Goal: Task Accomplishment & Management: Manage account settings

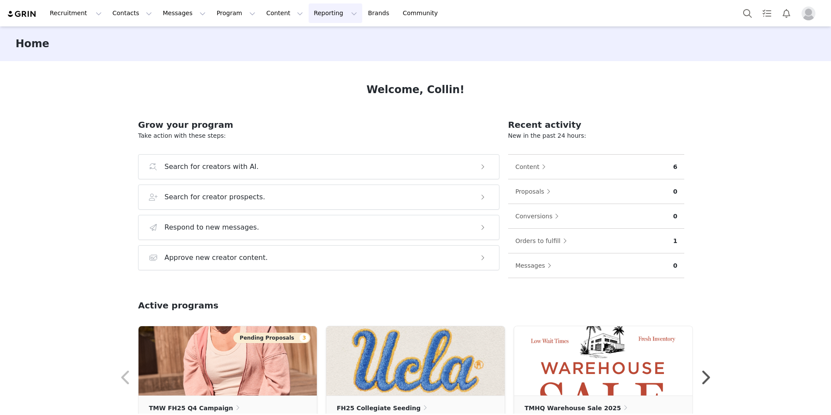
click at [322, 14] on button "Reporting Reporting" at bounding box center [336, 12] width 54 height 19
click at [265, 14] on button "Content Content" at bounding box center [284, 12] width 47 height 19
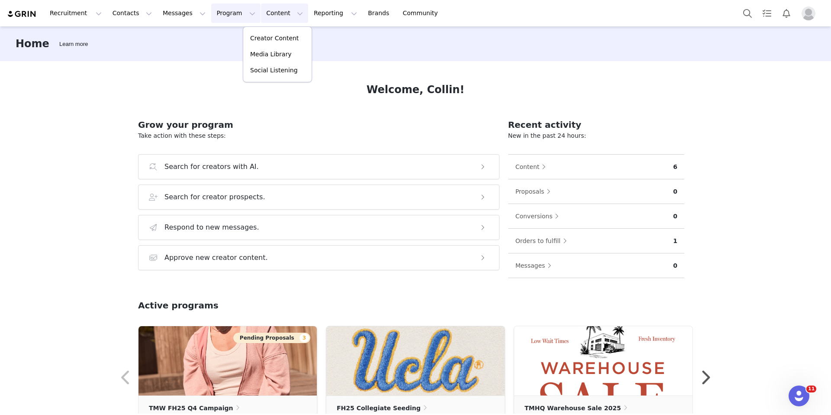
click at [229, 16] on button "Program Program" at bounding box center [235, 12] width 49 height 19
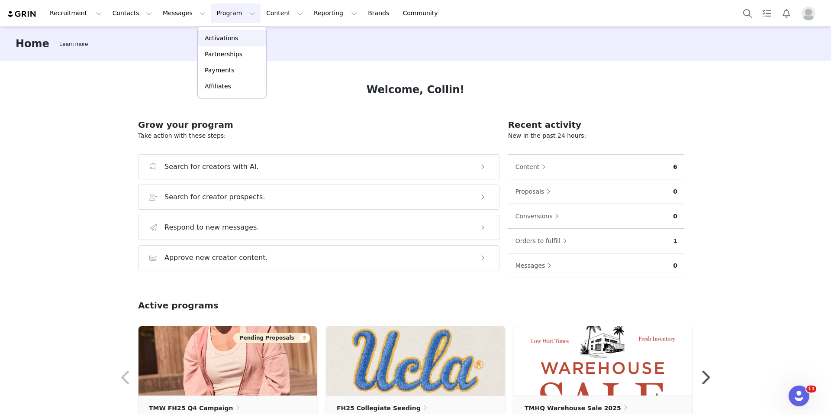
click at [220, 40] on p "Activations" at bounding box center [221, 38] width 33 height 9
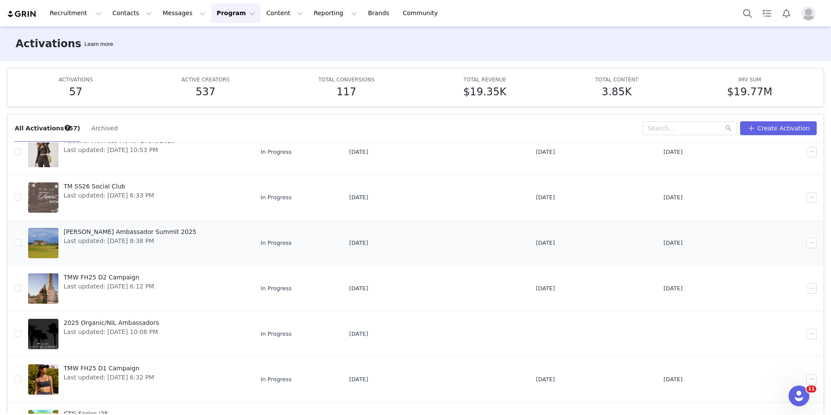
scroll to position [191, 0]
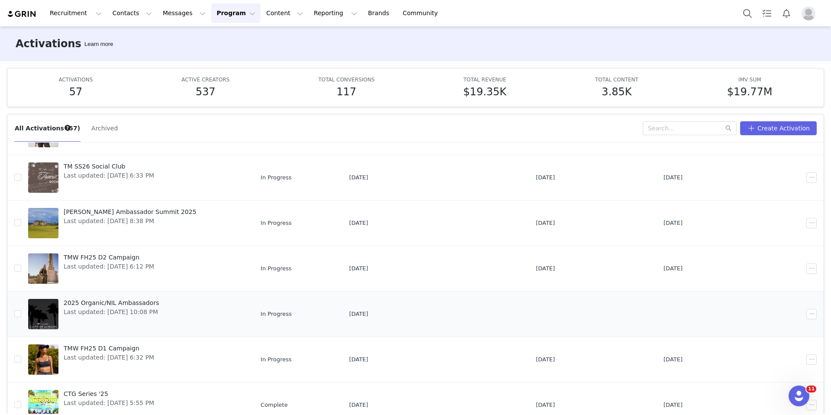
click at [107, 307] on span "2025 Organic/NIL Ambassadors" at bounding box center [111, 302] width 95 height 9
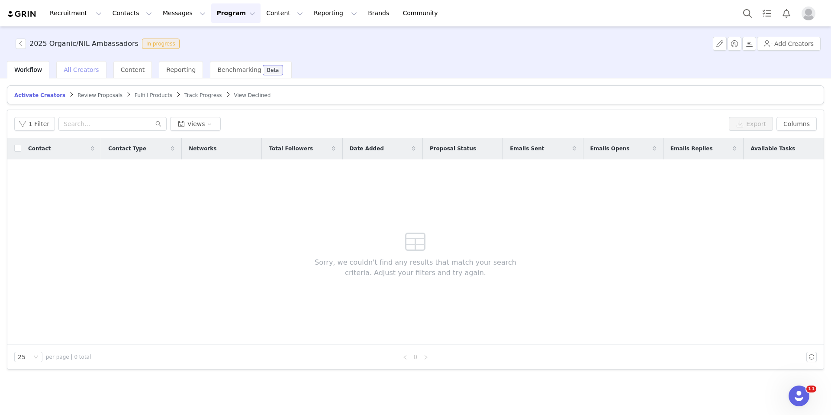
click at [84, 74] on div "All Creators" at bounding box center [81, 69] width 50 height 17
click at [167, 66] on span "Reporting" at bounding box center [180, 69] width 29 height 7
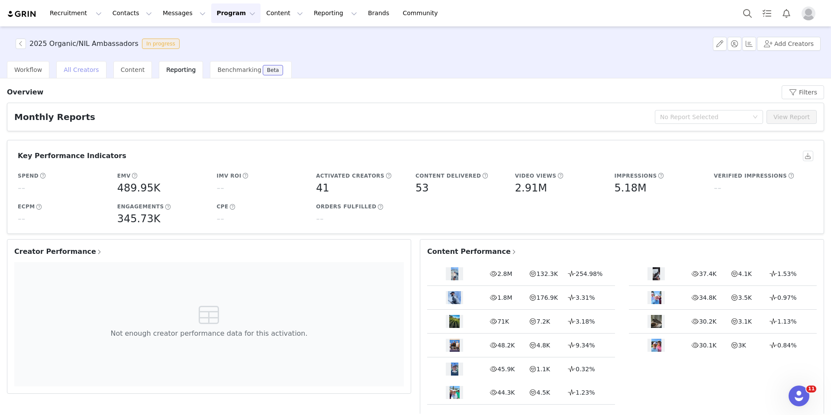
click at [86, 71] on span "All Creators" at bounding box center [81, 69] width 35 height 7
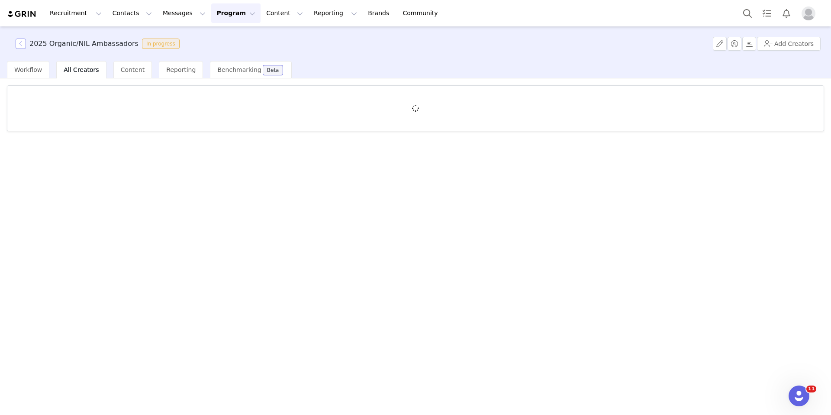
click at [22, 45] on button "button" at bounding box center [21, 44] width 10 height 10
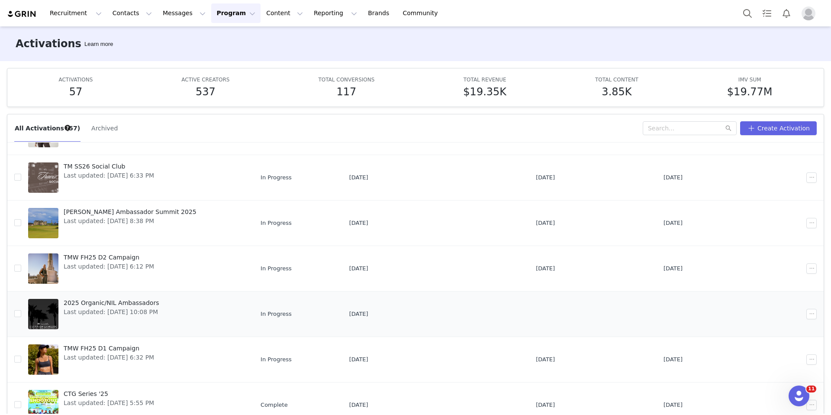
scroll to position [46, 0]
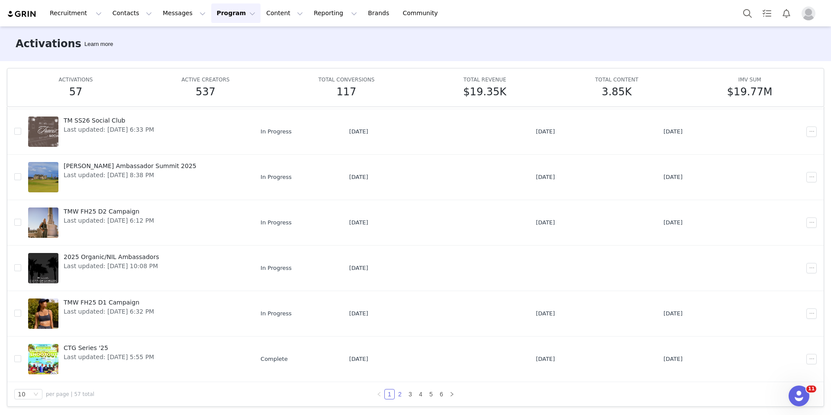
click at [395, 393] on link "2" at bounding box center [400, 394] width 10 height 10
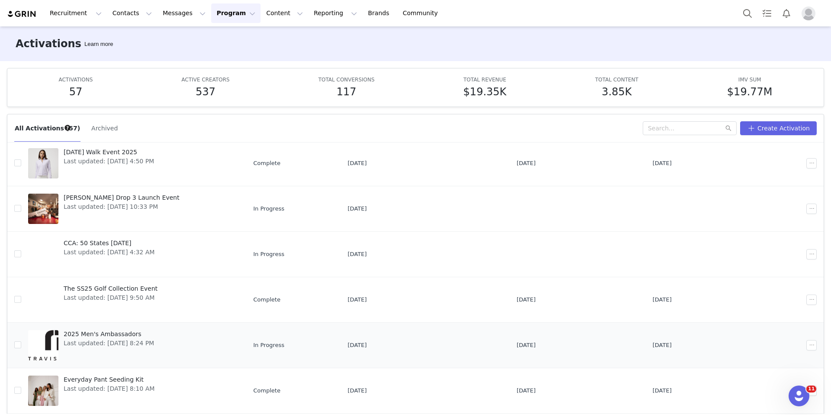
scroll to position [77, 0]
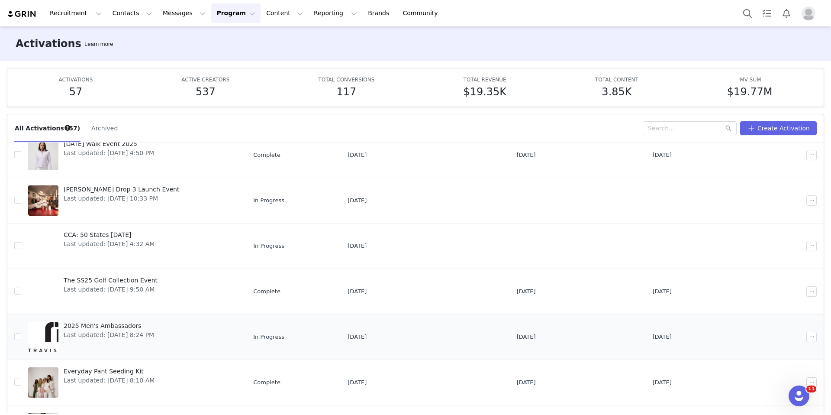
click at [109, 324] on span "2025 Men's Ambassadors" at bounding box center [109, 325] width 90 height 9
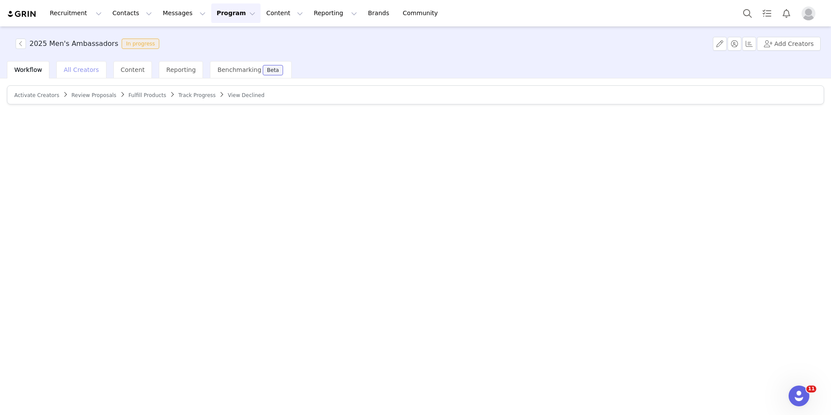
click at [93, 75] on div "All Creators" at bounding box center [81, 69] width 50 height 17
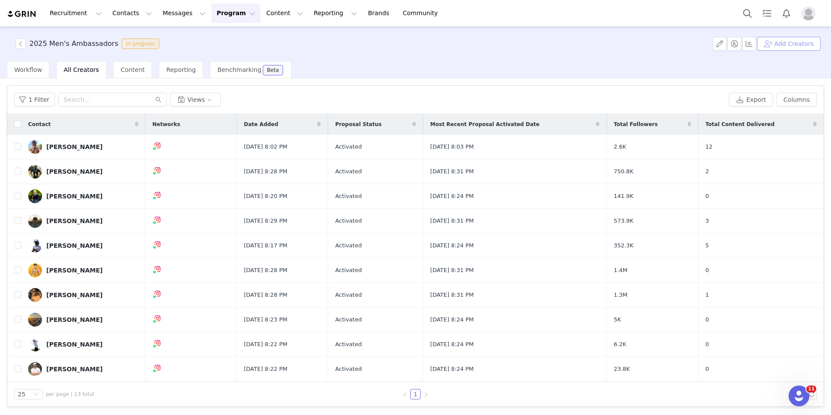
click at [794, 42] on button "Add Creators" at bounding box center [789, 44] width 64 height 14
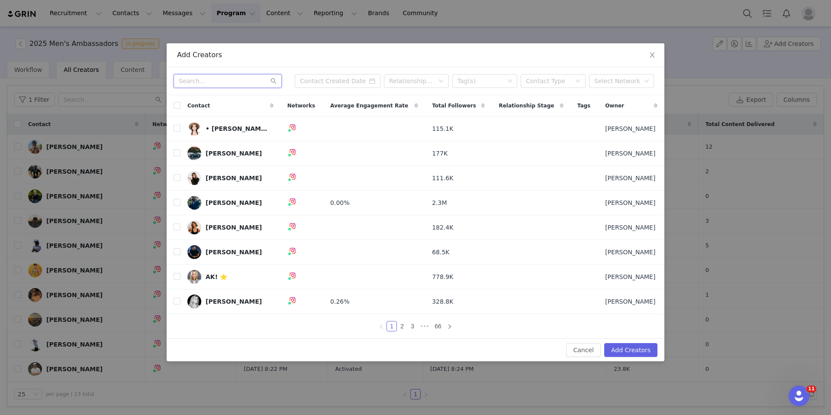
click at [236, 81] on input "text" at bounding box center [228, 81] width 108 height 14
type input "[PERSON_NAME]"
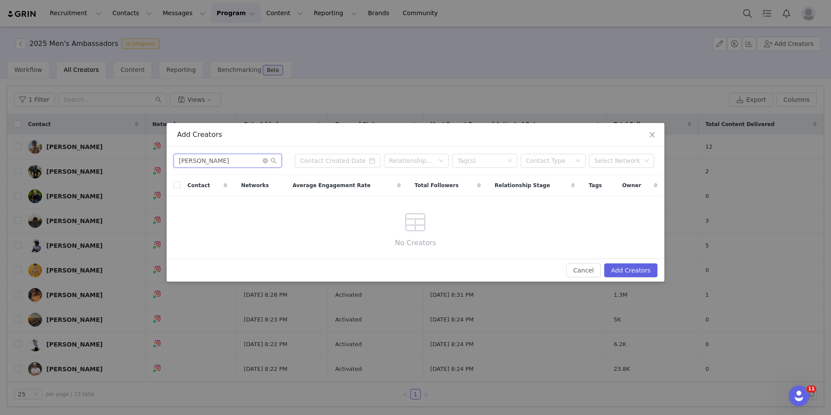
type input "[PERSON_NAME]"
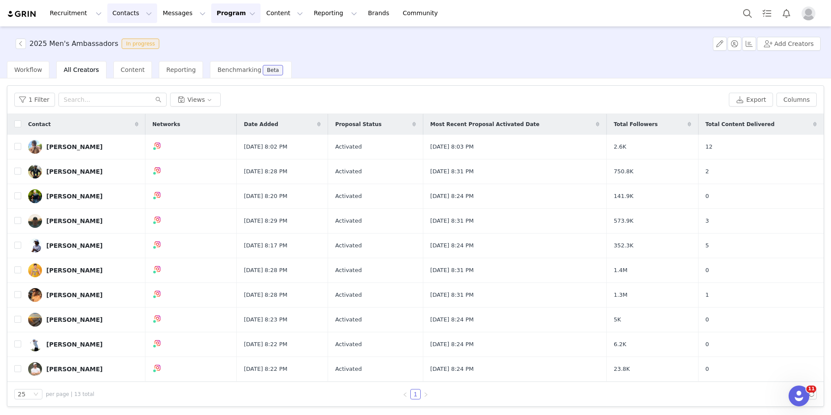
click at [116, 14] on button "Contacts Contacts" at bounding box center [132, 12] width 50 height 19
click at [132, 58] on p "Prospects" at bounding box center [122, 54] width 29 height 9
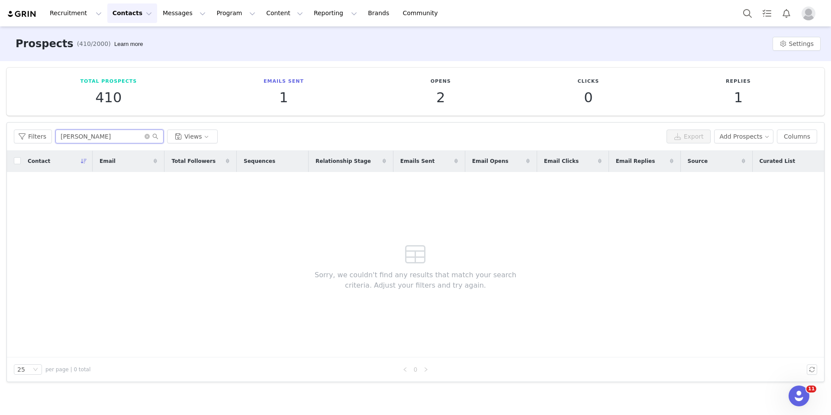
click at [83, 138] on input "[PERSON_NAME]" at bounding box center [109, 136] width 108 height 14
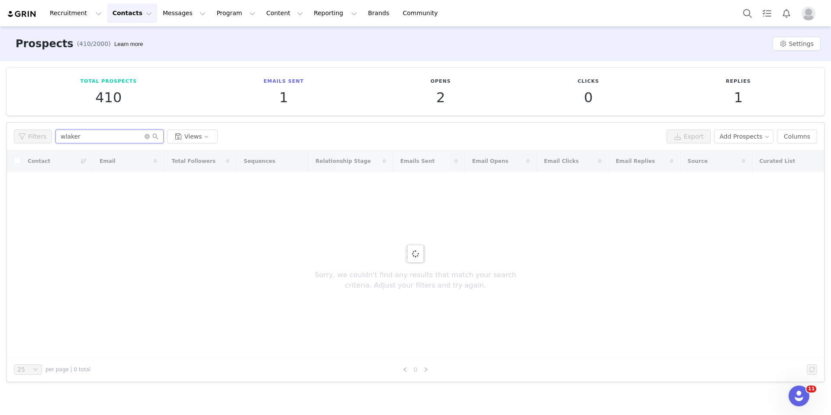
click at [78, 135] on input "wlaker" at bounding box center [109, 136] width 108 height 14
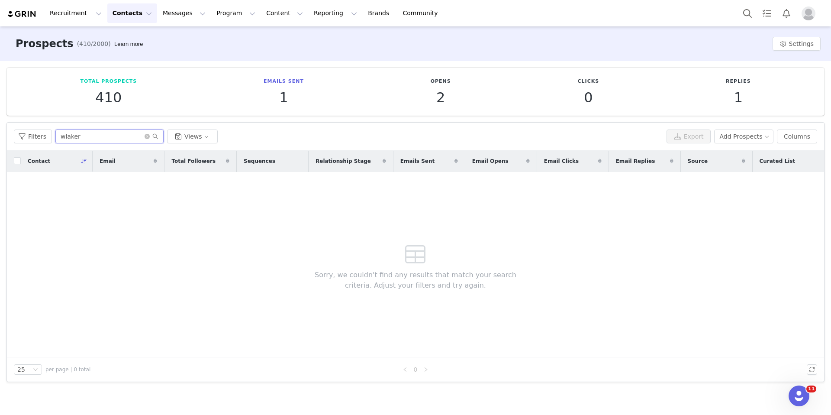
click at [78, 135] on input "wlaker" at bounding box center [109, 136] width 108 height 14
type input "[PERSON_NAME]\"
click at [119, 90] on p "410" at bounding box center [108, 98] width 57 height 16
click at [116, 86] on div "Total Prospects 410" at bounding box center [108, 91] width 57 height 27
click at [70, 13] on button "Recruitment Recruitment" at bounding box center [76, 12] width 62 height 19
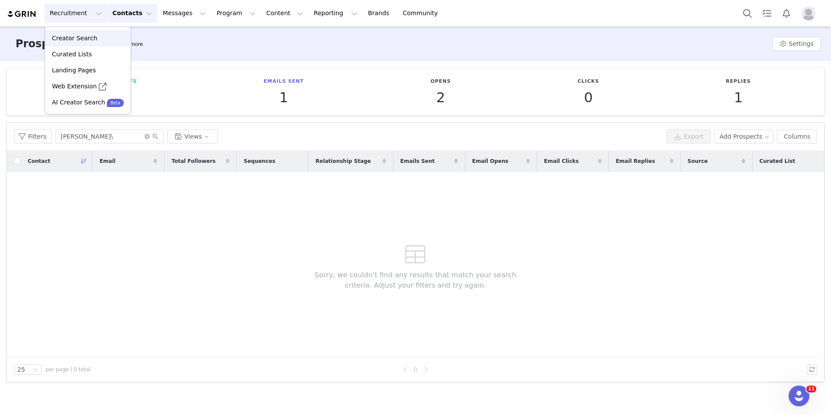
click at [70, 41] on p "Creator Search" at bounding box center [74, 38] width 45 height 9
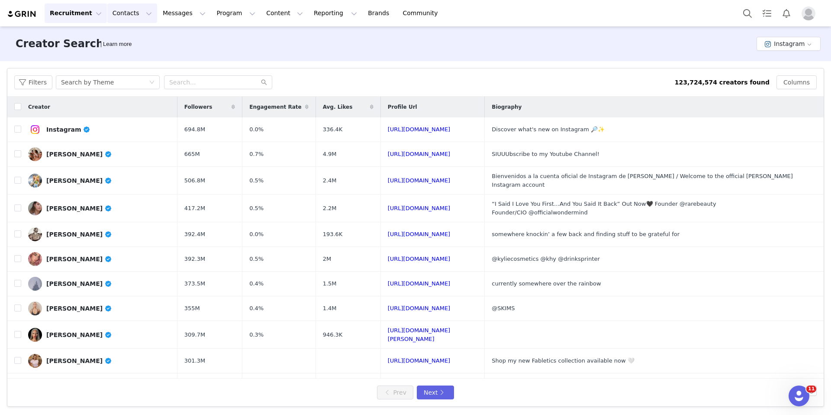
click at [115, 14] on button "Contacts Contacts" at bounding box center [132, 12] width 50 height 19
click at [128, 50] on p "Prospects" at bounding box center [122, 54] width 29 height 9
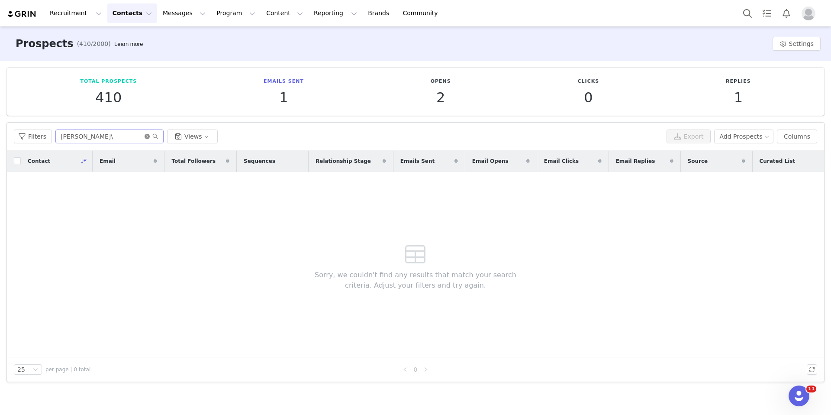
click at [146, 136] on icon "icon: close-circle" at bounding box center [147, 136] width 5 height 5
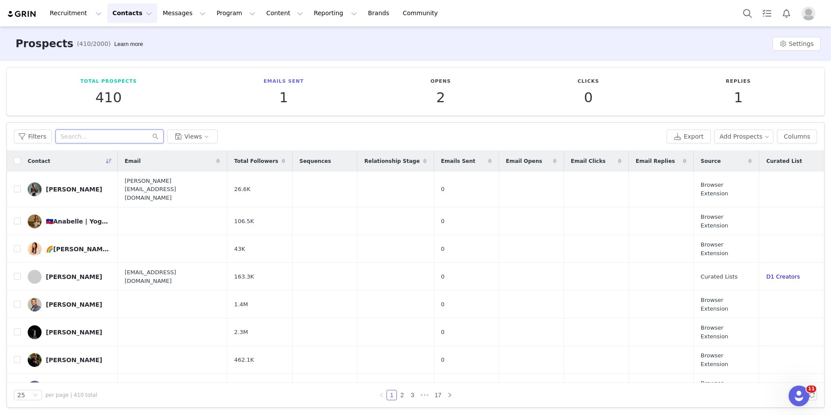
click at [69, 134] on input "text" at bounding box center [109, 136] width 108 height 14
type input "[PERSON_NAME]"
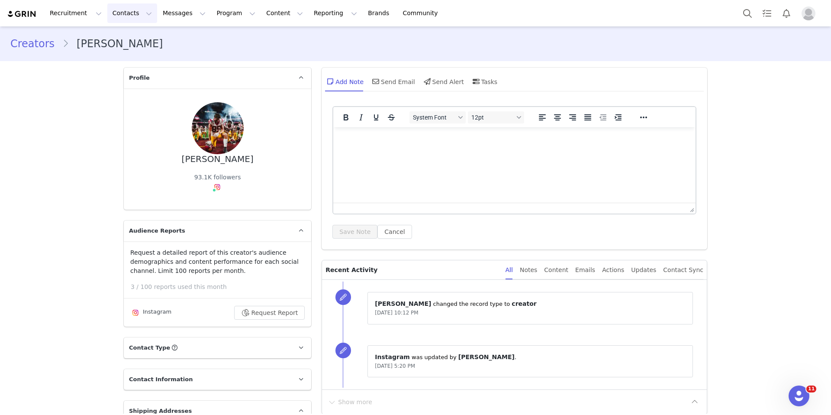
click at [121, 13] on button "Contacts Contacts" at bounding box center [132, 12] width 50 height 19
click at [299, 76] on icon at bounding box center [301, 78] width 5 height 6
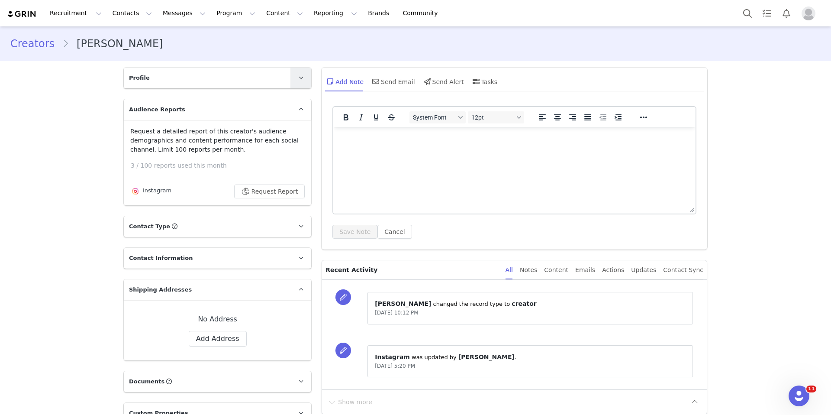
click at [299, 76] on icon at bounding box center [301, 78] width 5 height 6
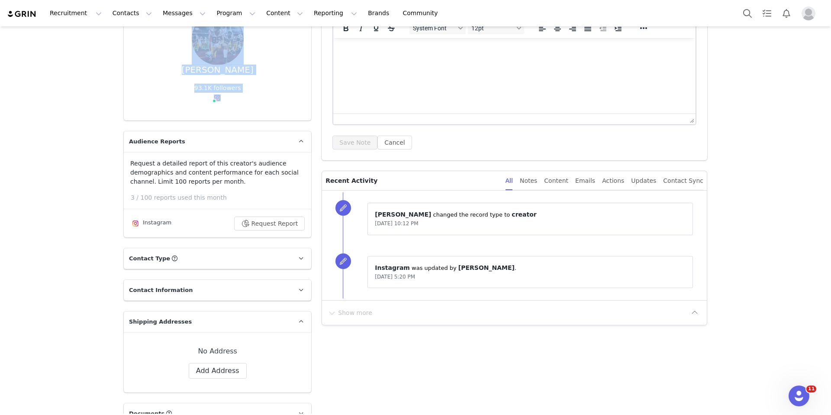
scroll to position [140, 0]
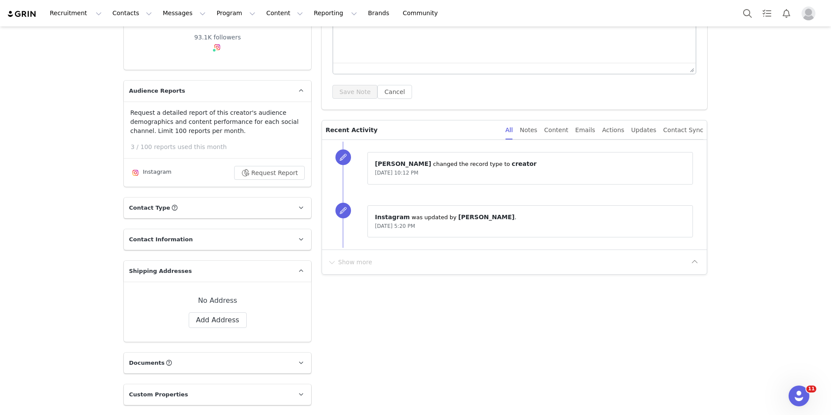
click at [246, 202] on p "Contact Type Contact type can be Creator, Prospect, Application, or Manager." at bounding box center [207, 207] width 167 height 21
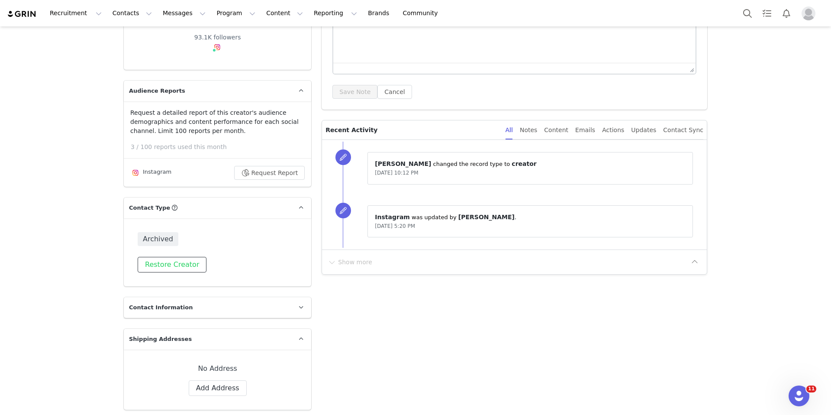
click at [154, 267] on button "Restore Creator" at bounding box center [172, 265] width 69 height 16
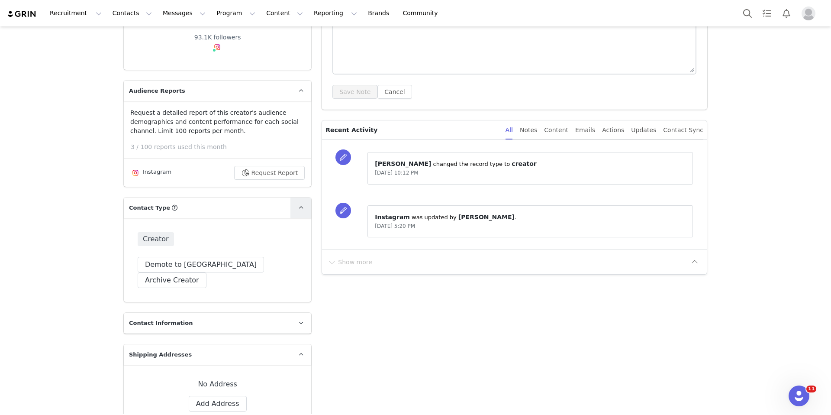
click at [299, 206] on icon at bounding box center [301, 208] width 5 height 6
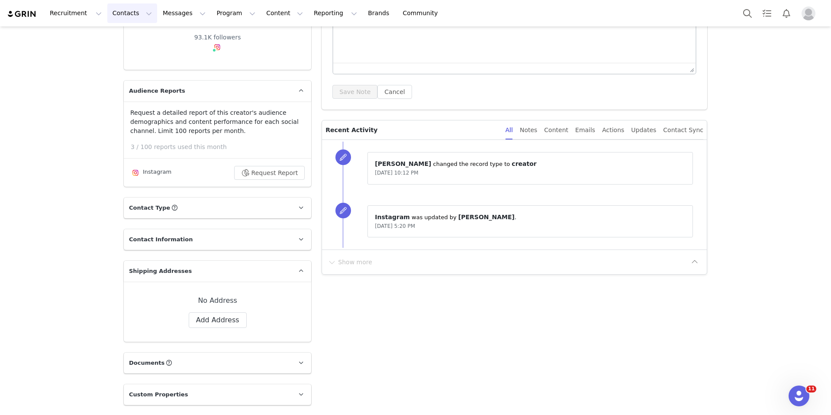
click at [119, 6] on button "Contacts Contacts" at bounding box center [132, 12] width 50 height 19
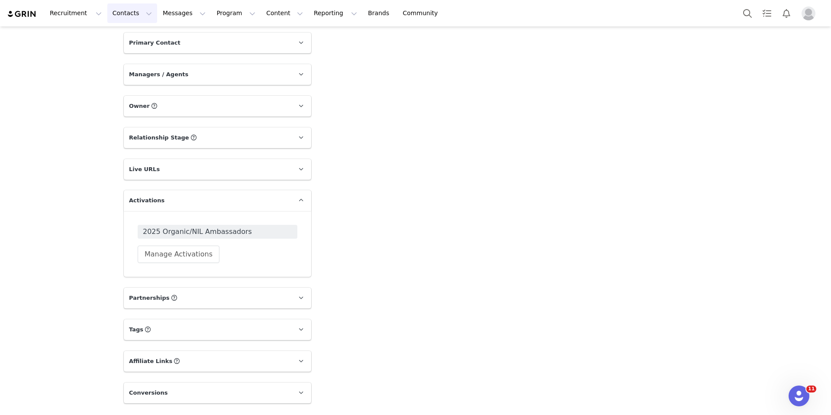
scroll to position [868, 0]
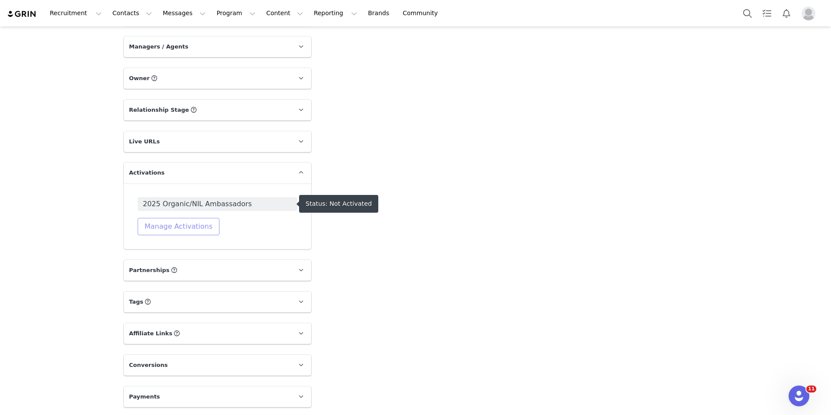
click at [169, 225] on button "Manage Activations" at bounding box center [179, 226] width 82 height 17
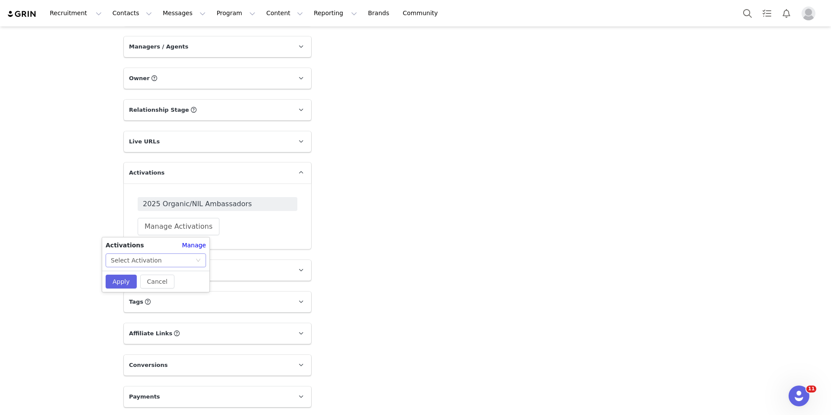
click at [122, 262] on div "Select Activation" at bounding box center [136, 260] width 51 height 13
click at [140, 248] on div "Activations" at bounding box center [144, 245] width 76 height 9
click at [129, 262] on div "Select Activation" at bounding box center [136, 260] width 51 height 13
click at [204, 241] on link "Manage" at bounding box center [194, 245] width 24 height 9
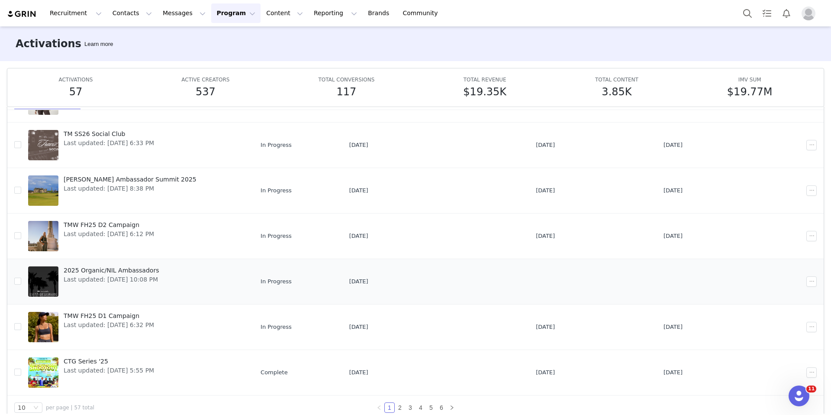
scroll to position [46, 0]
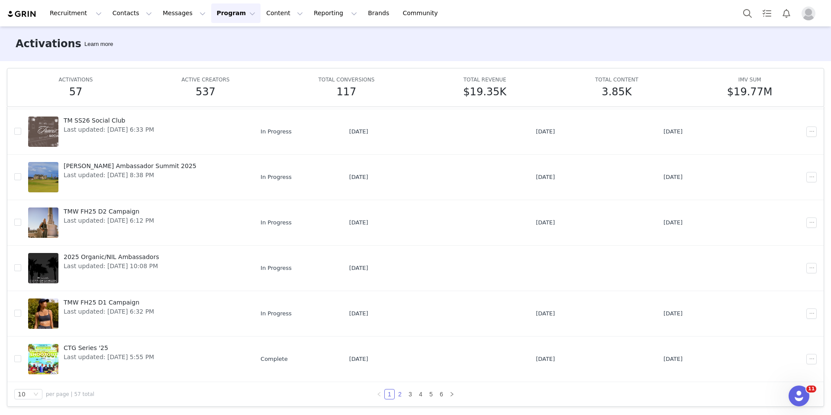
click at [395, 391] on link "2" at bounding box center [400, 394] width 10 height 10
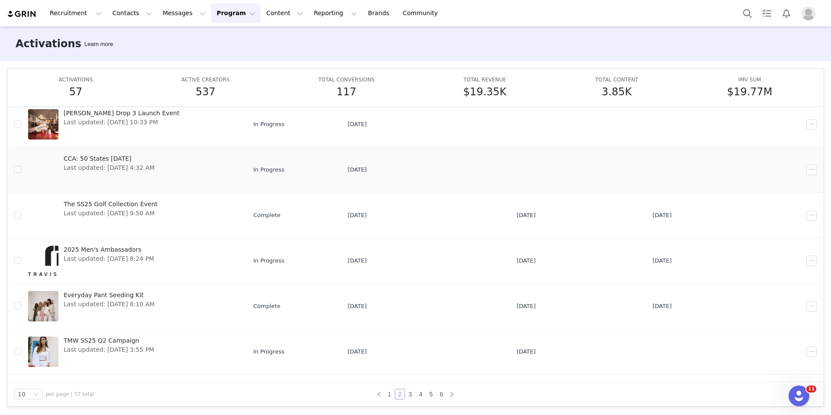
scroll to position [120, 0]
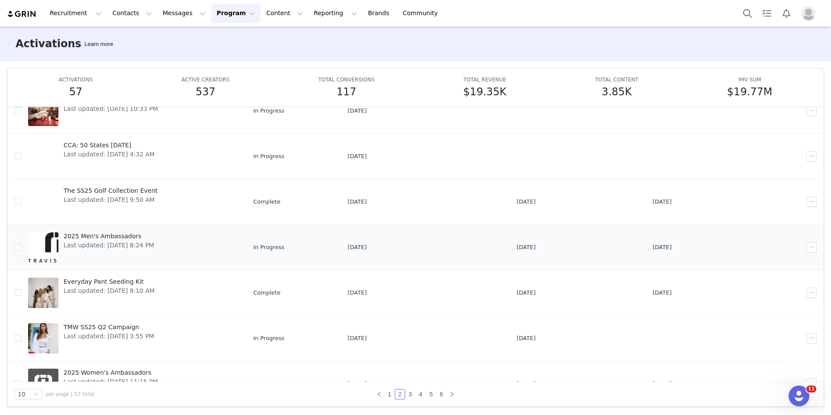
click at [85, 242] on span "Last updated: [DATE] 8:24 PM" at bounding box center [109, 245] width 90 height 9
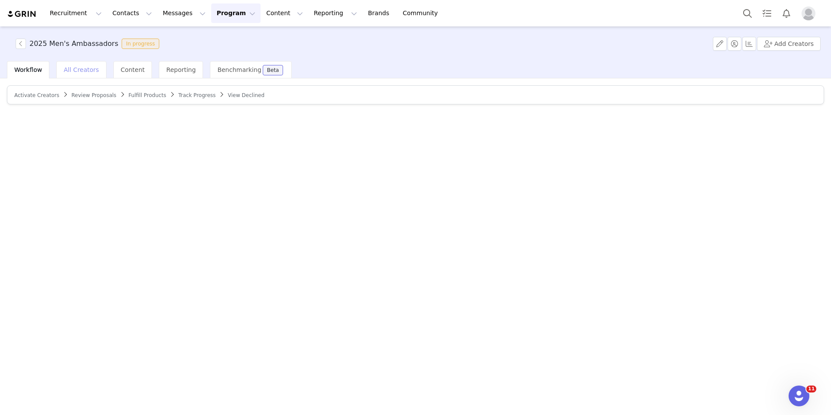
click at [65, 66] on span "All Creators" at bounding box center [81, 69] width 35 height 7
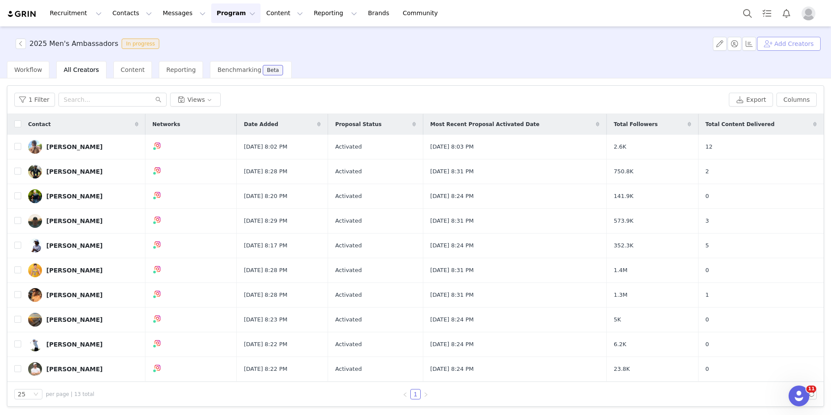
click at [667, 43] on button "Add Creators" at bounding box center [789, 44] width 64 height 14
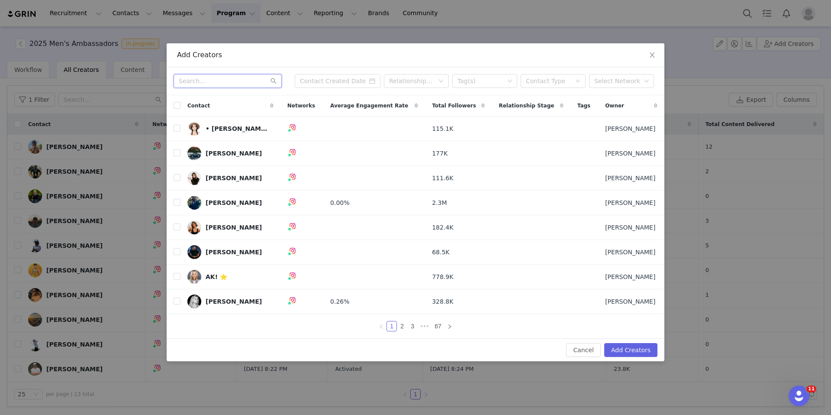
click at [227, 77] on input "text" at bounding box center [228, 81] width 108 height 14
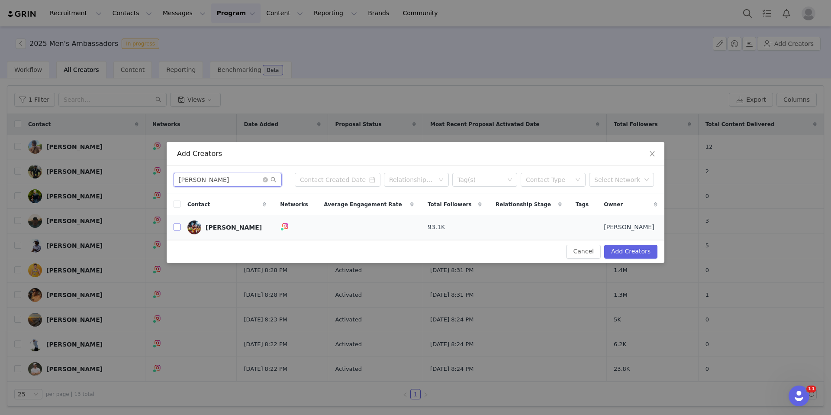
type input "[PERSON_NAME]"
click at [174, 228] on input "checkbox" at bounding box center [177, 226] width 7 height 7
checkbox input "true"
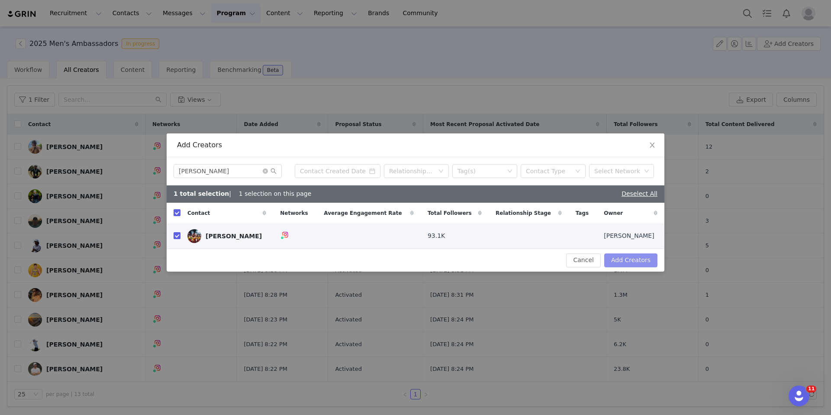
click at [631, 261] on button "Add Creators" at bounding box center [630, 260] width 53 height 14
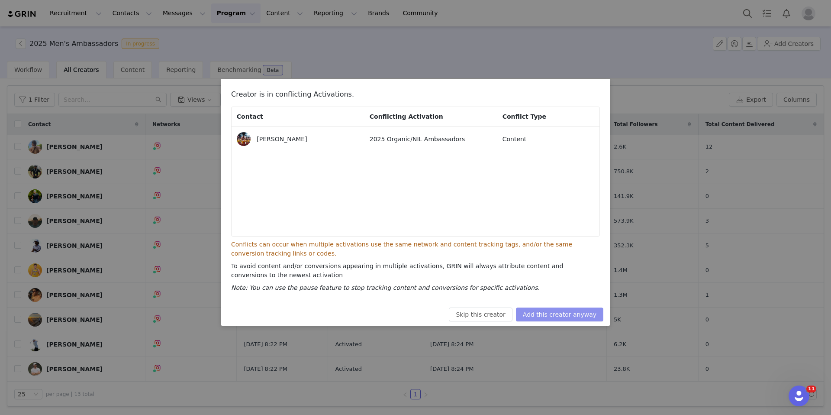
click at [544, 311] on button "Add this creator anyway" at bounding box center [559, 314] width 87 height 14
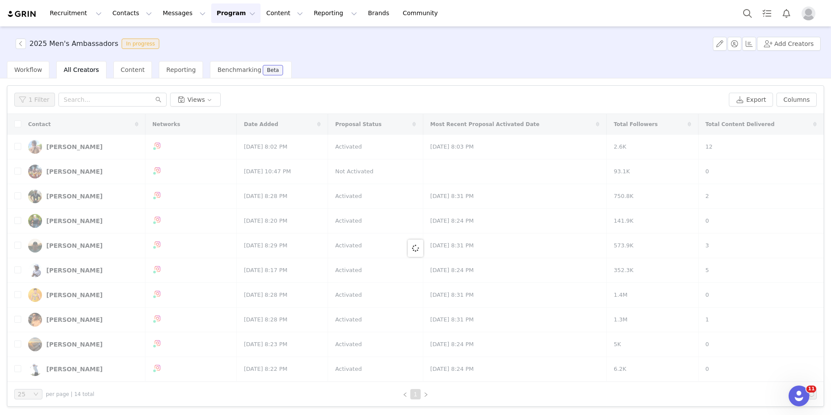
click at [14, 173] on div at bounding box center [415, 248] width 817 height 268
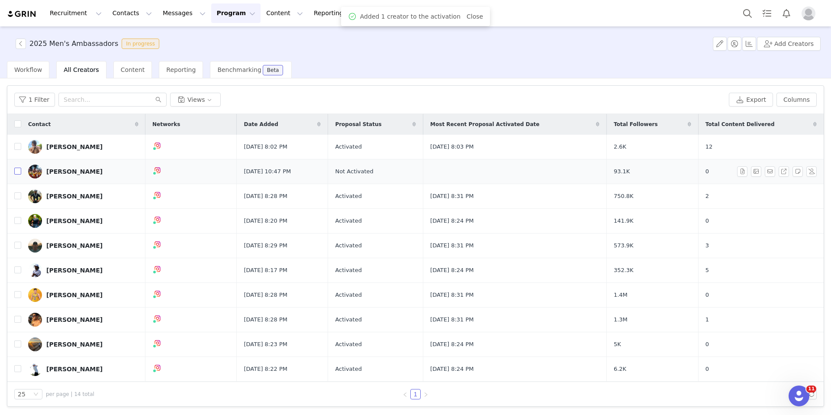
click at [15, 172] on input "checkbox" at bounding box center [17, 171] width 7 height 7
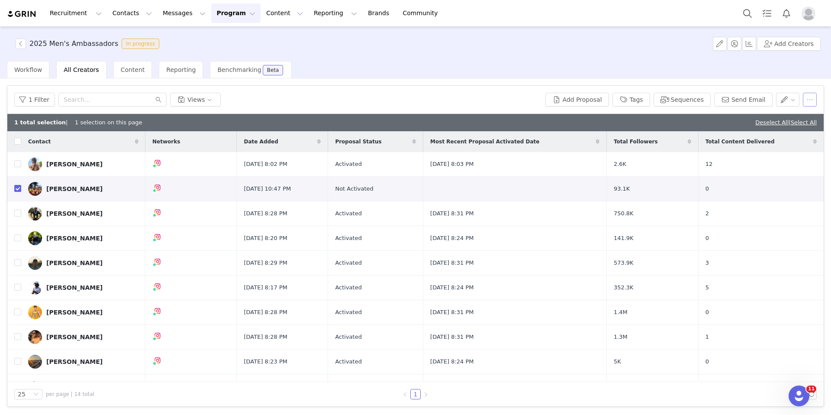
click at [667, 98] on button "button" at bounding box center [810, 100] width 14 height 14
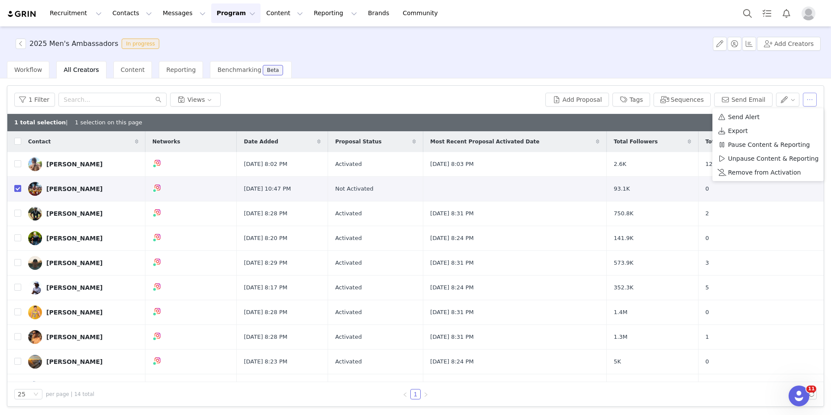
click at [667, 98] on button "button" at bounding box center [810, 100] width 14 height 14
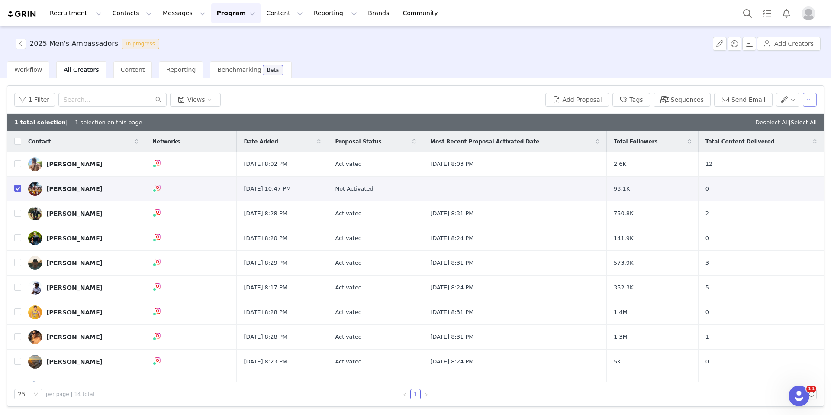
click at [667, 98] on button "button" at bounding box center [810, 100] width 14 height 14
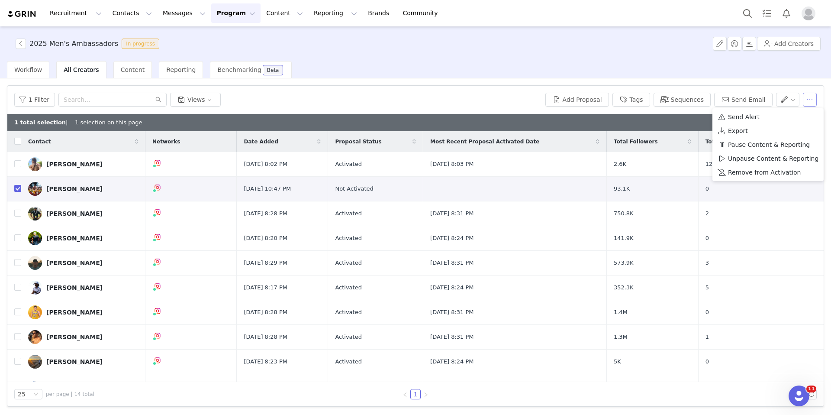
click at [667, 98] on button "button" at bounding box center [810, 100] width 14 height 14
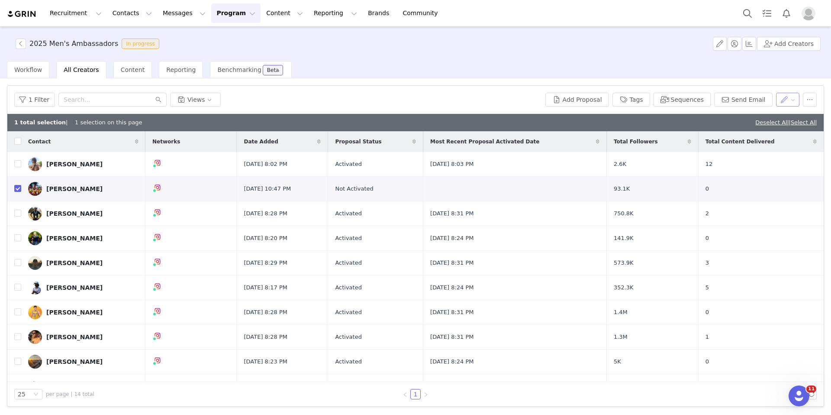
click at [667, 100] on button "button" at bounding box center [788, 100] width 24 height 14
click at [667, 101] on button "button" at bounding box center [810, 100] width 14 height 14
click at [17, 186] on input "checkbox" at bounding box center [17, 188] width 7 height 7
checkbox input "false"
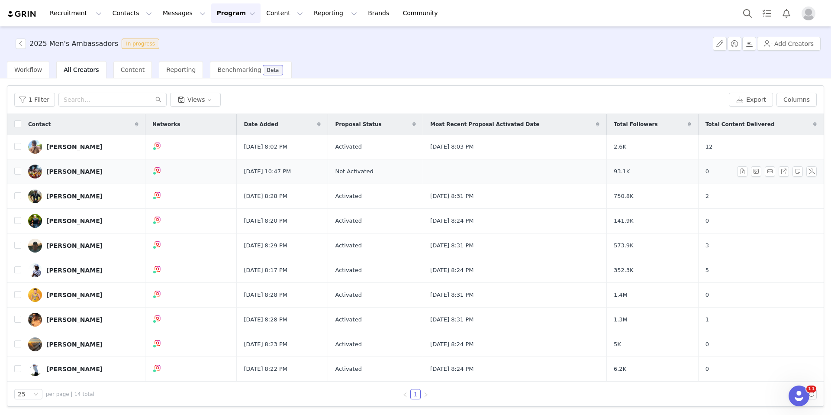
click at [58, 172] on div "[PERSON_NAME]" at bounding box center [74, 171] width 56 height 7
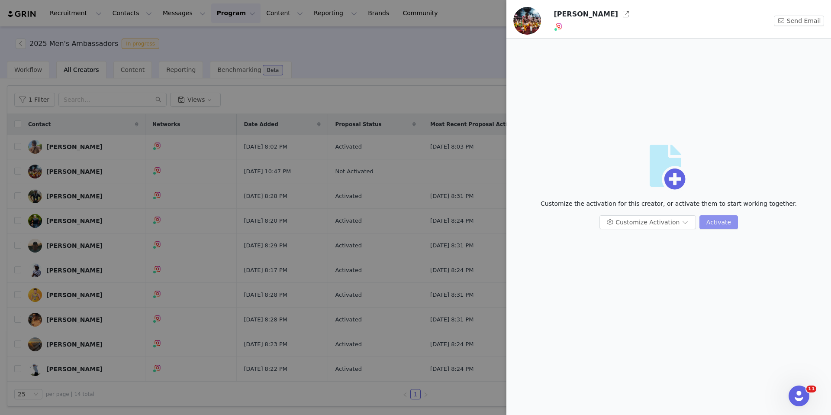
click at [721, 223] on button "Activate" at bounding box center [719, 222] width 39 height 14
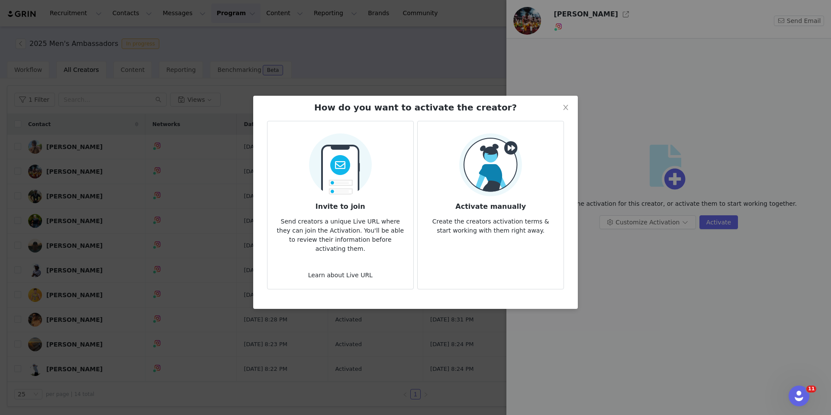
click at [450, 214] on p "Create the creators activation terms & start working with them right away." at bounding box center [491, 223] width 132 height 23
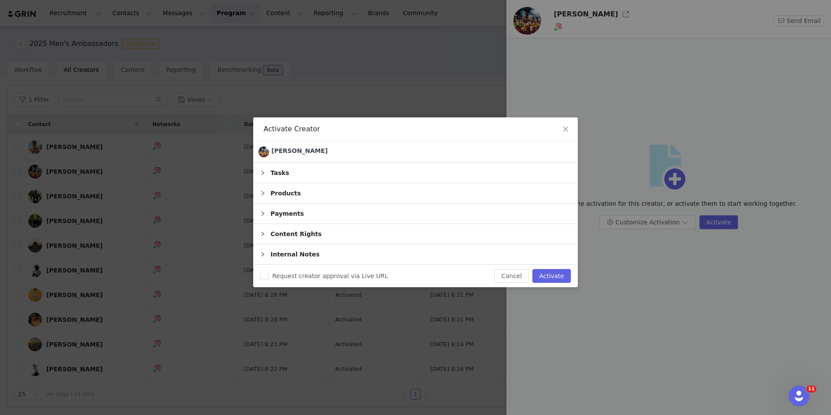
click at [261, 174] on icon "icon: right" at bounding box center [262, 172] width 5 height 5
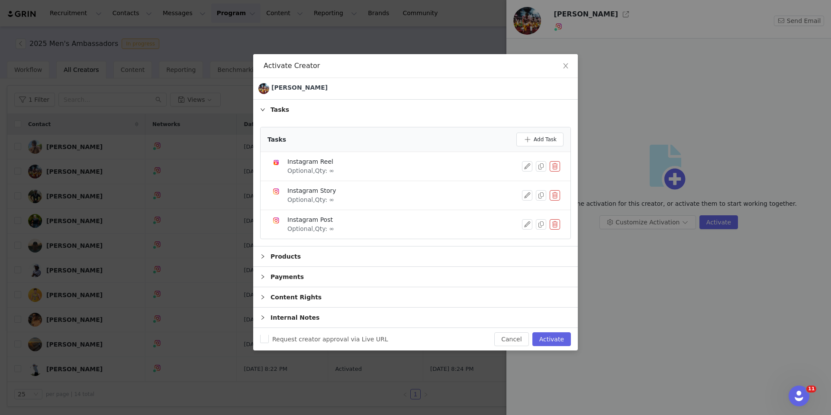
click at [263, 258] on icon "icon: right" at bounding box center [262, 256] width 5 height 5
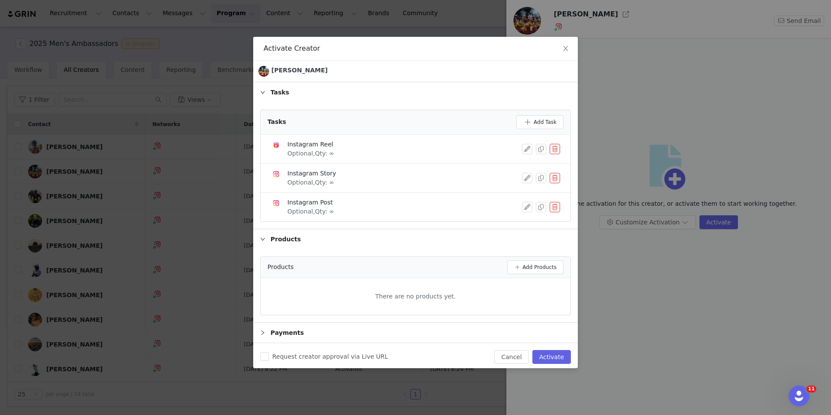
scroll to position [38, 0]
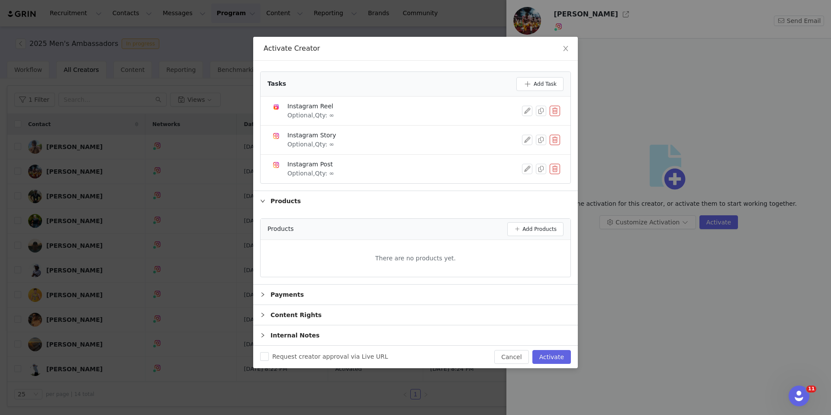
click at [264, 297] on icon "icon: right" at bounding box center [262, 294] width 5 height 5
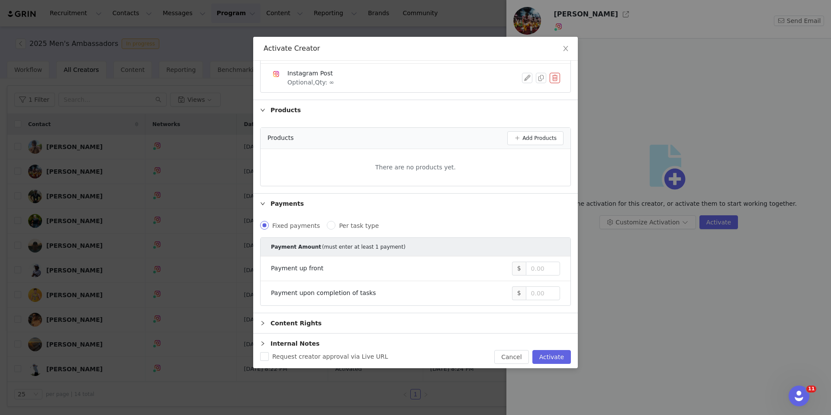
scroll to position [137, 0]
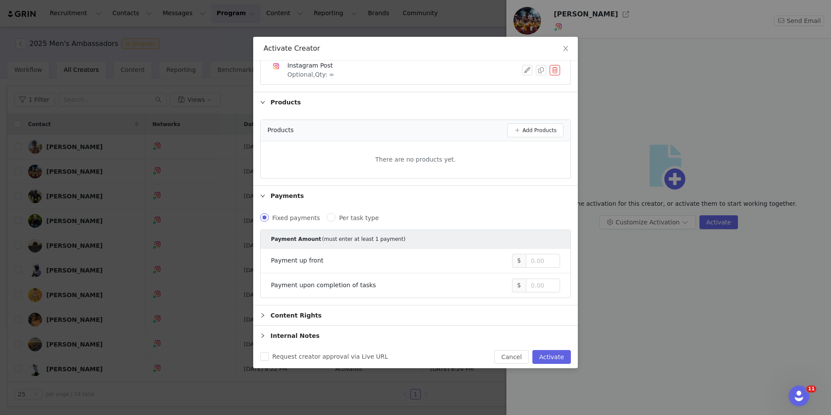
click at [260, 316] on icon "icon: right" at bounding box center [262, 315] width 5 height 5
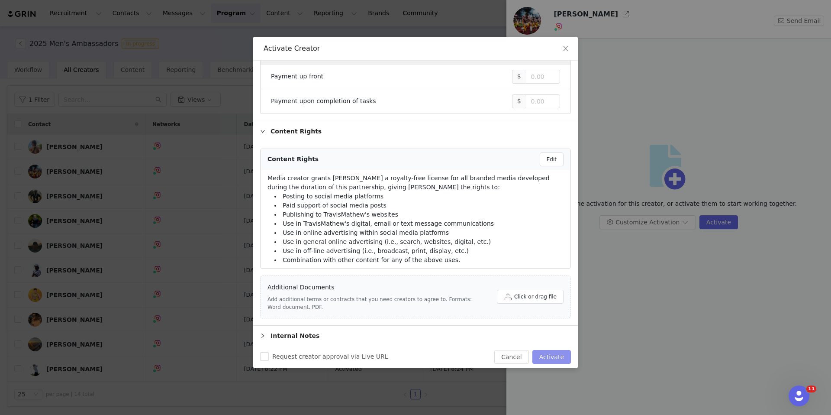
click at [546, 353] on button "Activate" at bounding box center [552, 357] width 39 height 14
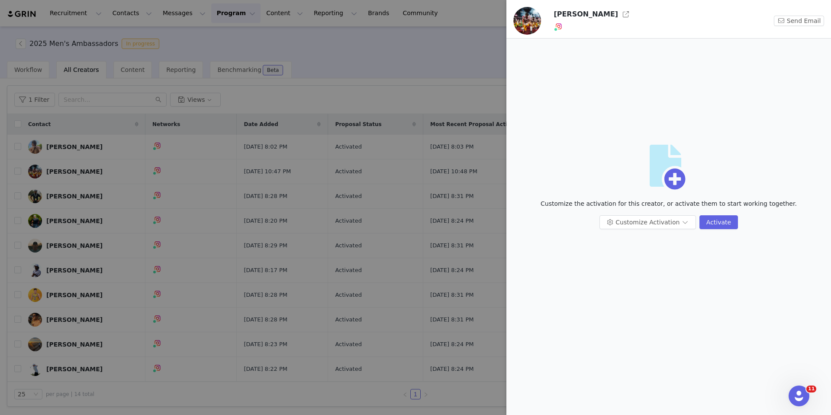
click at [482, 55] on div at bounding box center [415, 207] width 831 height 415
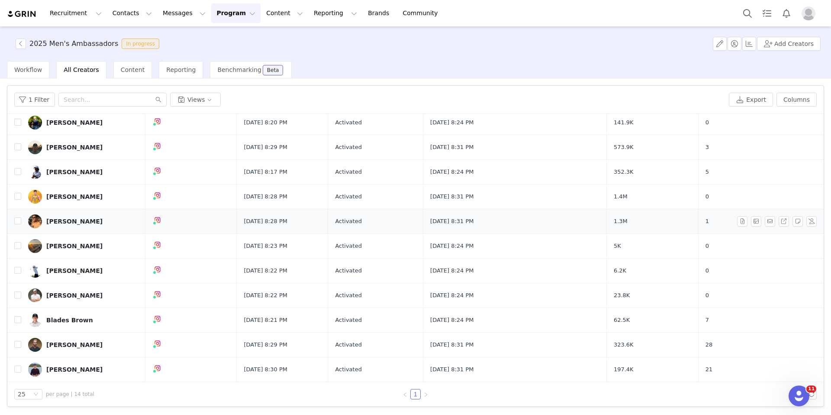
scroll to position [0, 0]
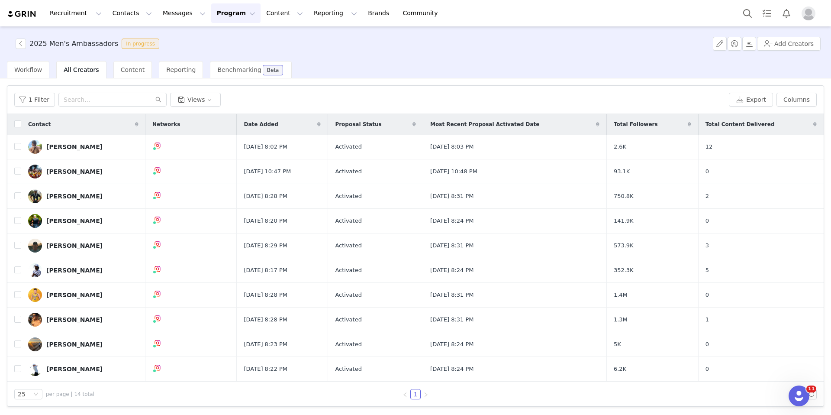
click at [221, 15] on button "Program Program" at bounding box center [235, 12] width 49 height 19
click at [214, 35] on p "Activations" at bounding box center [221, 38] width 33 height 9
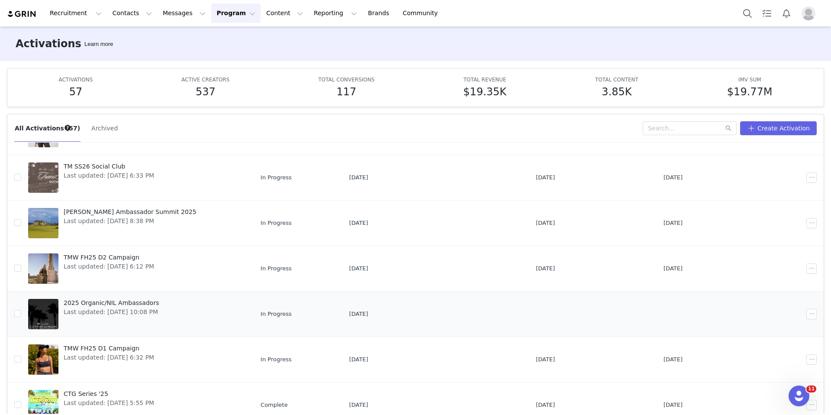
scroll to position [46, 0]
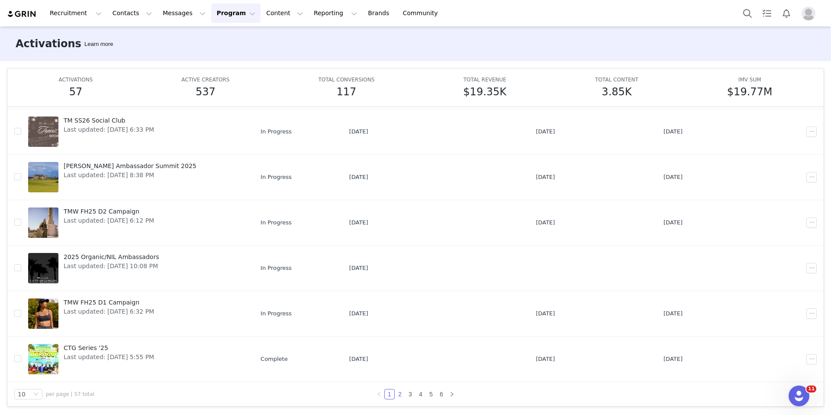
click at [397, 394] on link "2" at bounding box center [400, 394] width 10 height 10
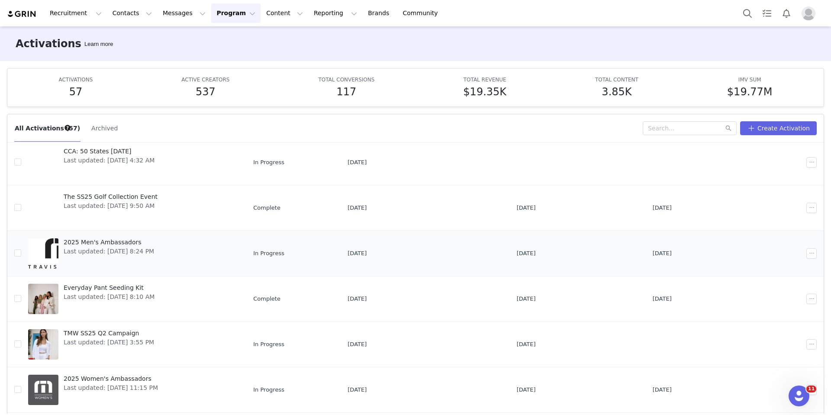
scroll to position [169, 0]
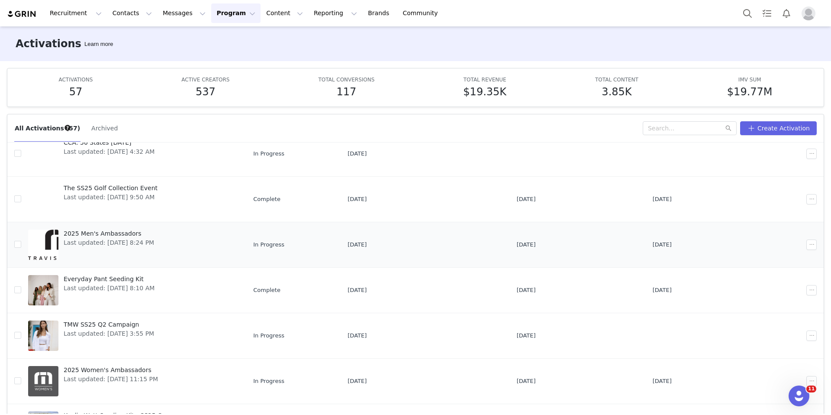
click at [124, 233] on span "2025 Men's Ambassadors" at bounding box center [109, 233] width 90 height 9
